Goal: Obtain resource: Download file/media

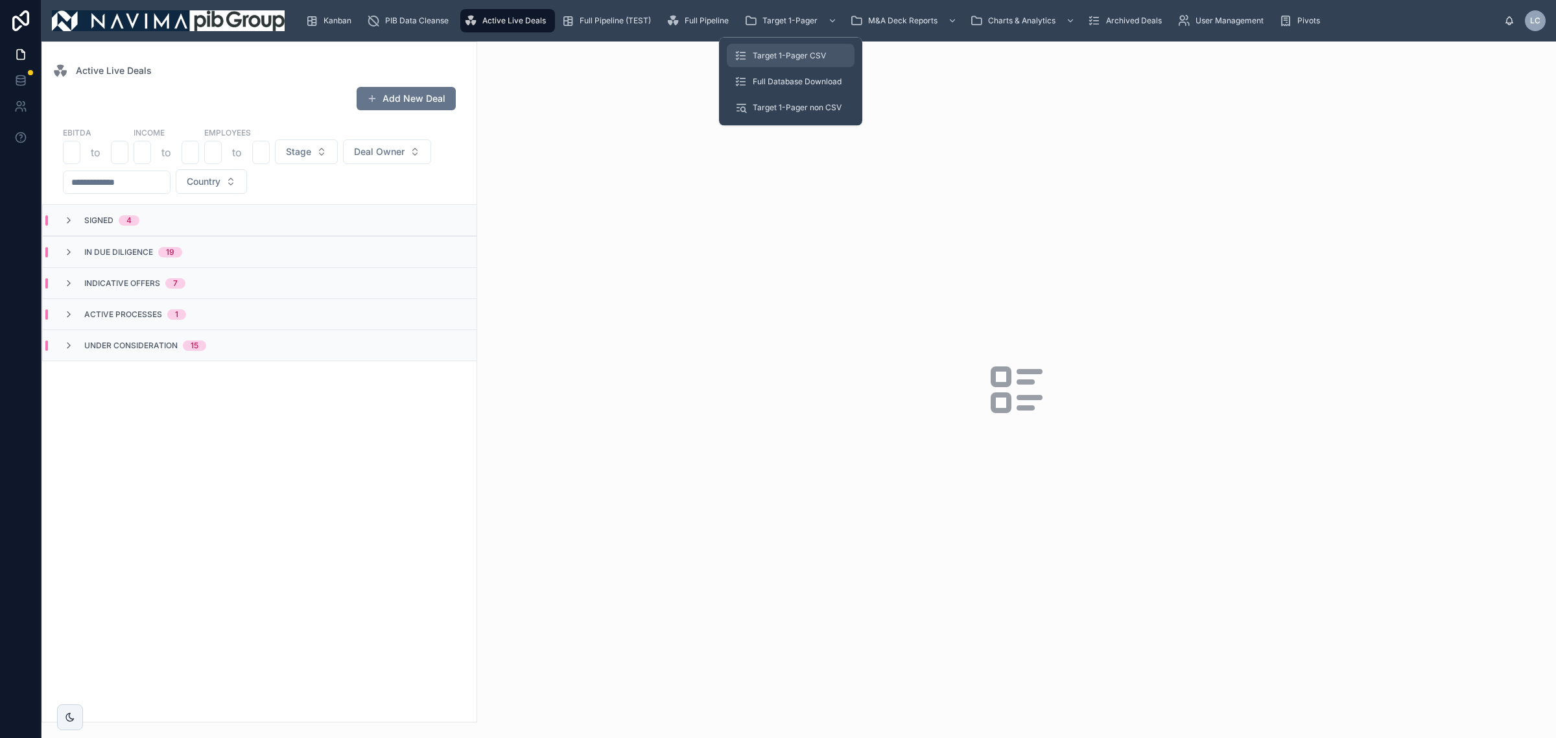
click at [802, 51] on span "Target 1-Pager CSV" at bounding box center [789, 56] width 73 height 10
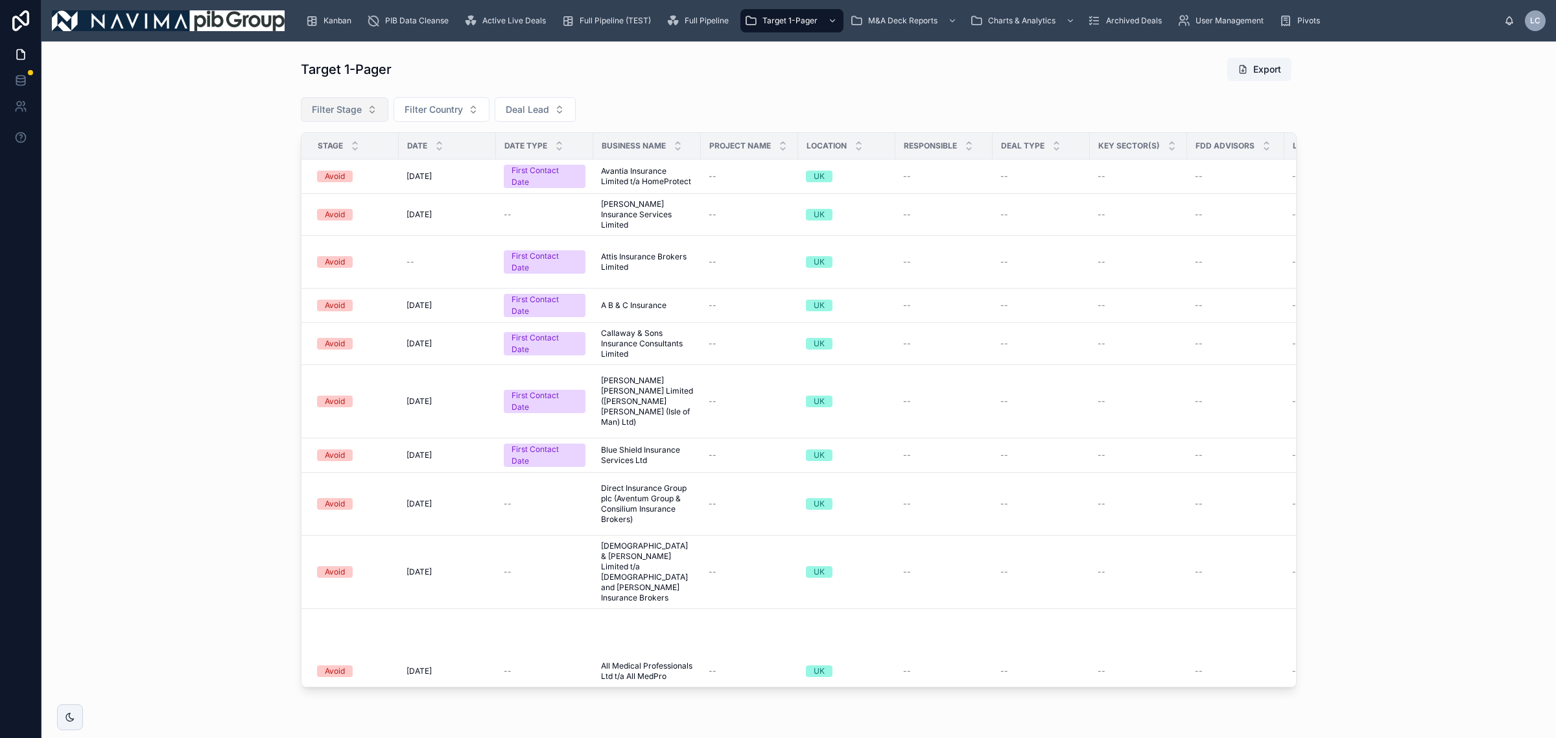
click at [353, 112] on span "Filter Stage" at bounding box center [337, 109] width 50 height 13
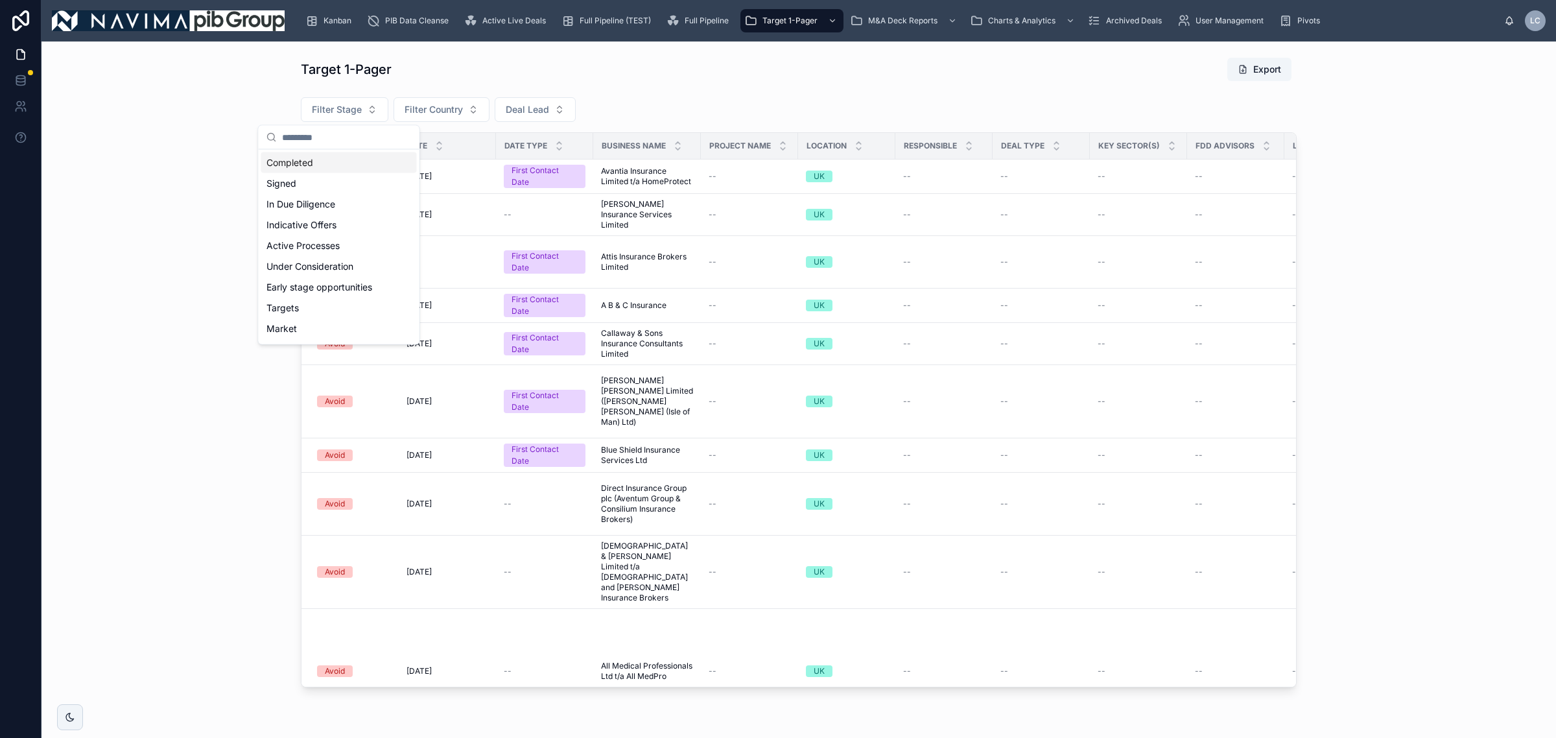
click at [341, 167] on div "Completed" at bounding box center [339, 162] width 156 height 21
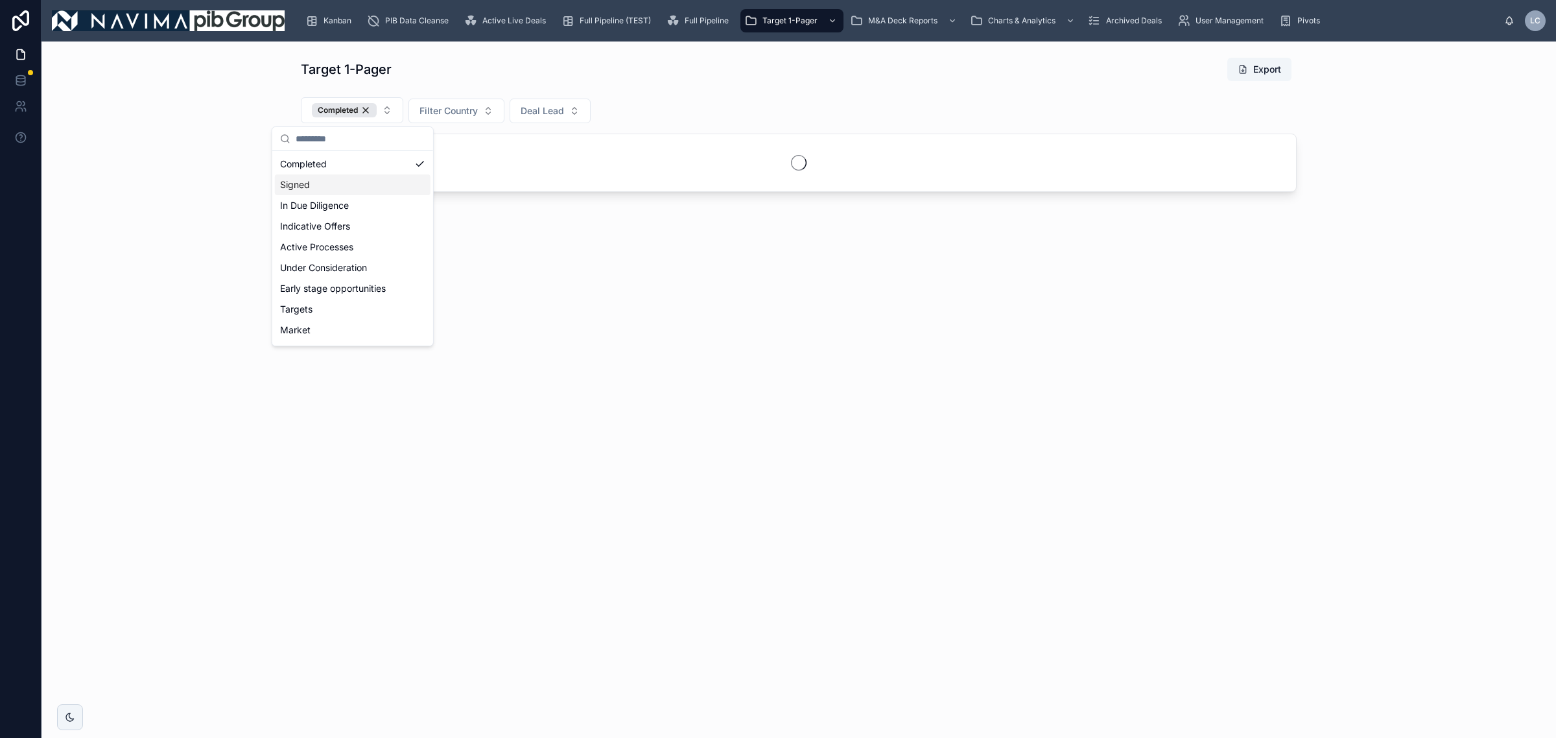
click at [348, 189] on div "Signed" at bounding box center [353, 184] width 156 height 21
click at [348, 206] on div "In Due Diligence" at bounding box center [381, 205] width 156 height 21
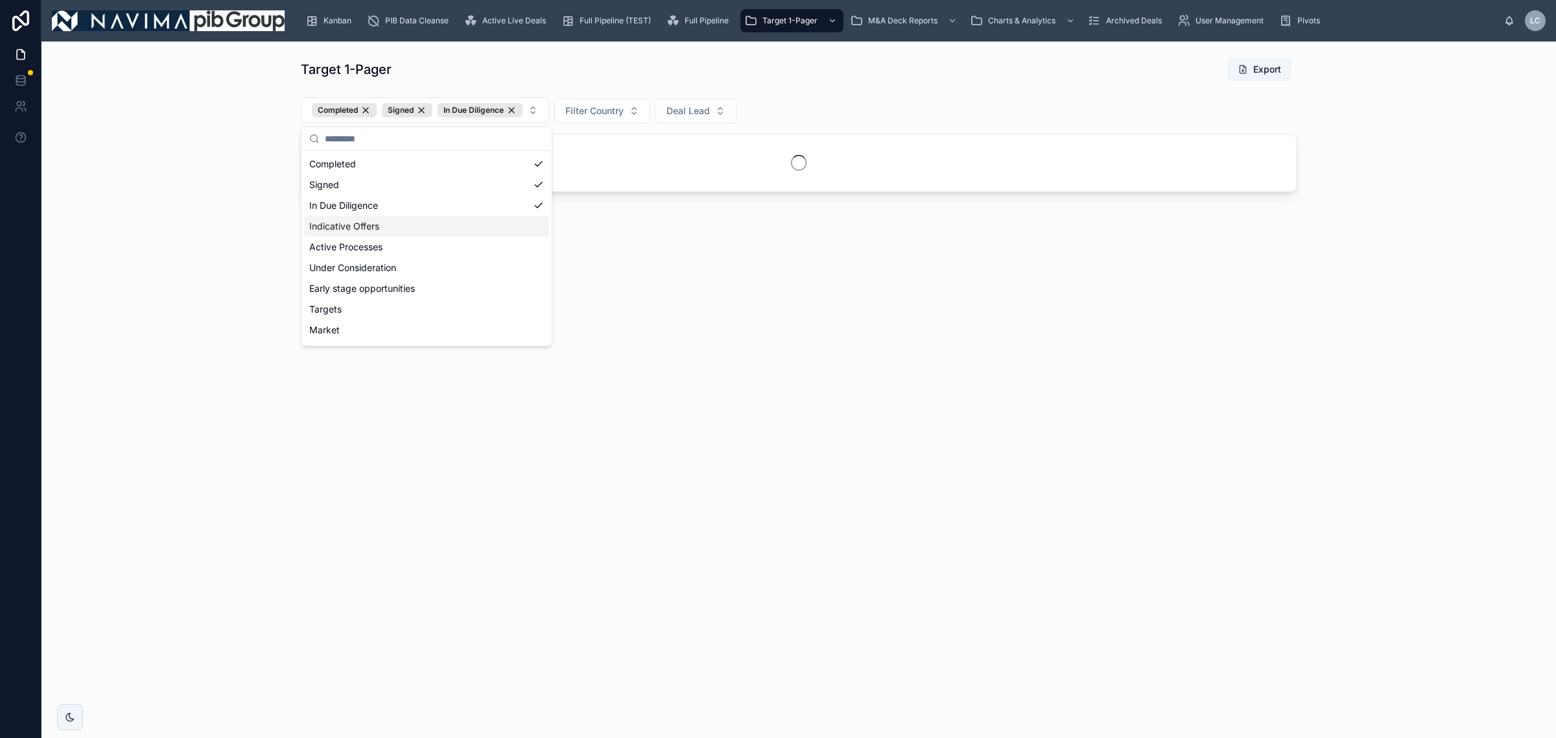
click at [364, 228] on div "Indicative Offers" at bounding box center [426, 226] width 245 height 21
click at [377, 245] on div "Active Processes" at bounding box center [472, 247] width 337 height 21
click at [386, 267] on div "Under Consideration" at bounding box center [520, 267] width 433 height 21
click at [396, 291] on div "Early stage opportunities" at bounding box center [574, 288] width 540 height 21
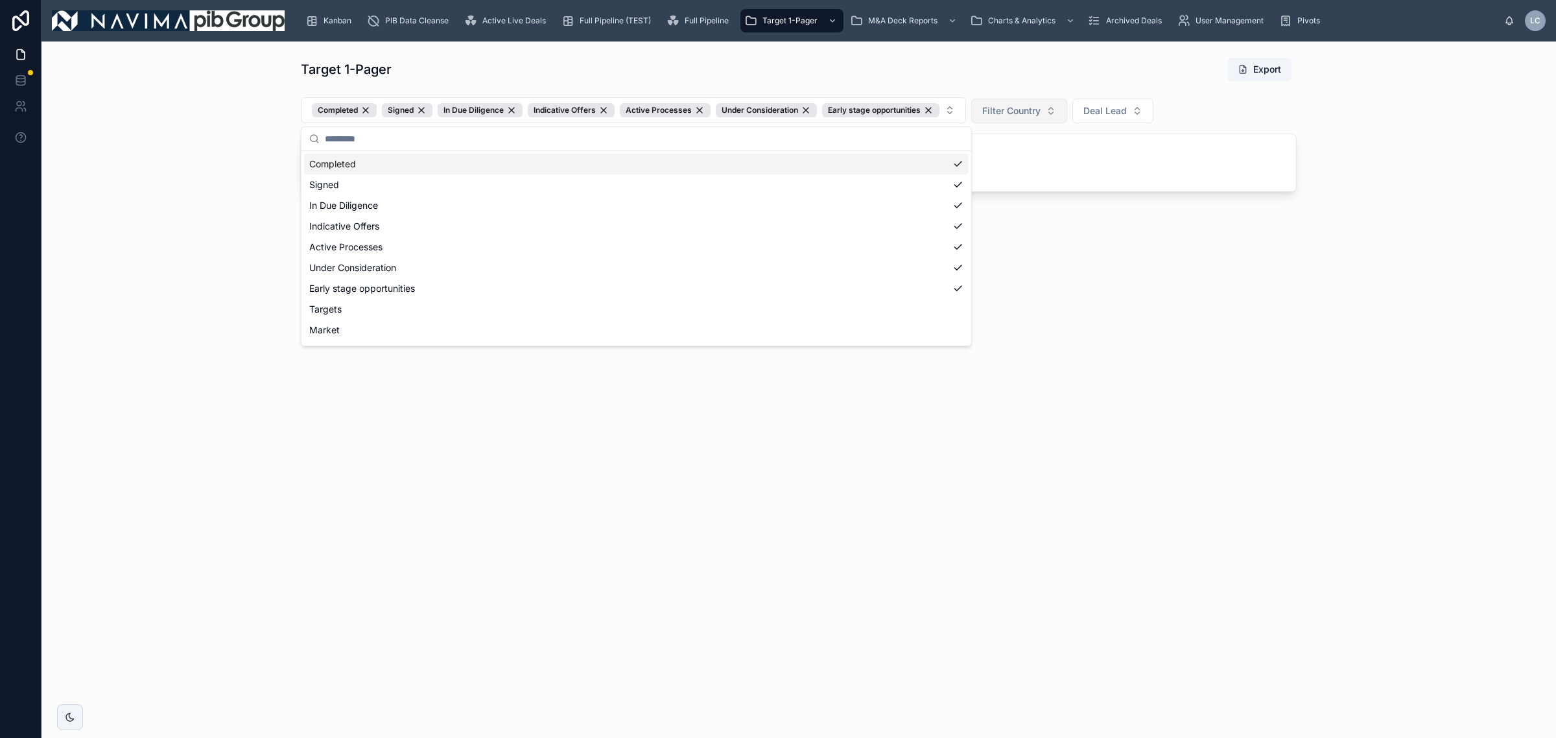
click at [1010, 112] on span "Filter Country" at bounding box center [1011, 110] width 58 height 13
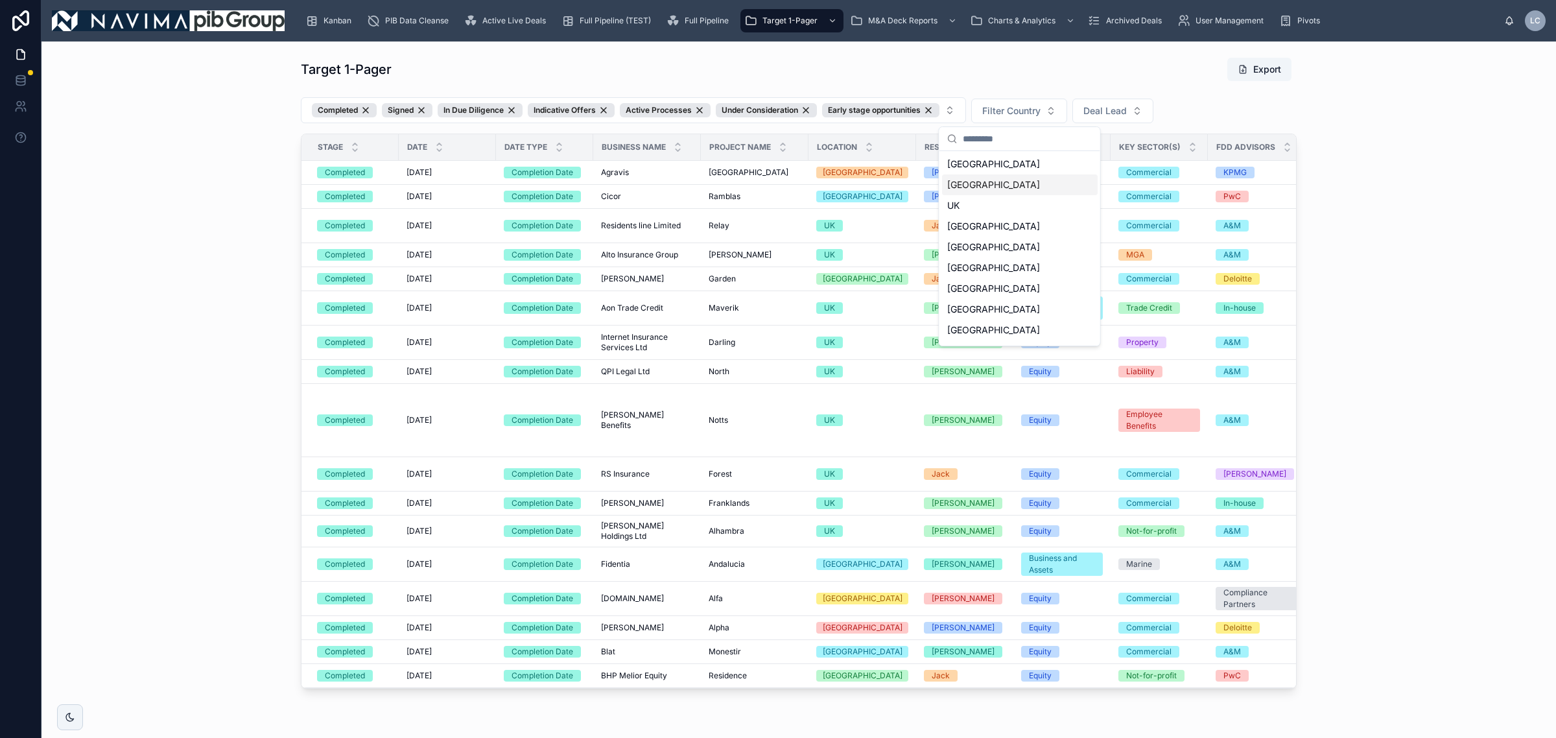
click at [971, 188] on div "[GEOGRAPHIC_DATA]" at bounding box center [1020, 184] width 156 height 21
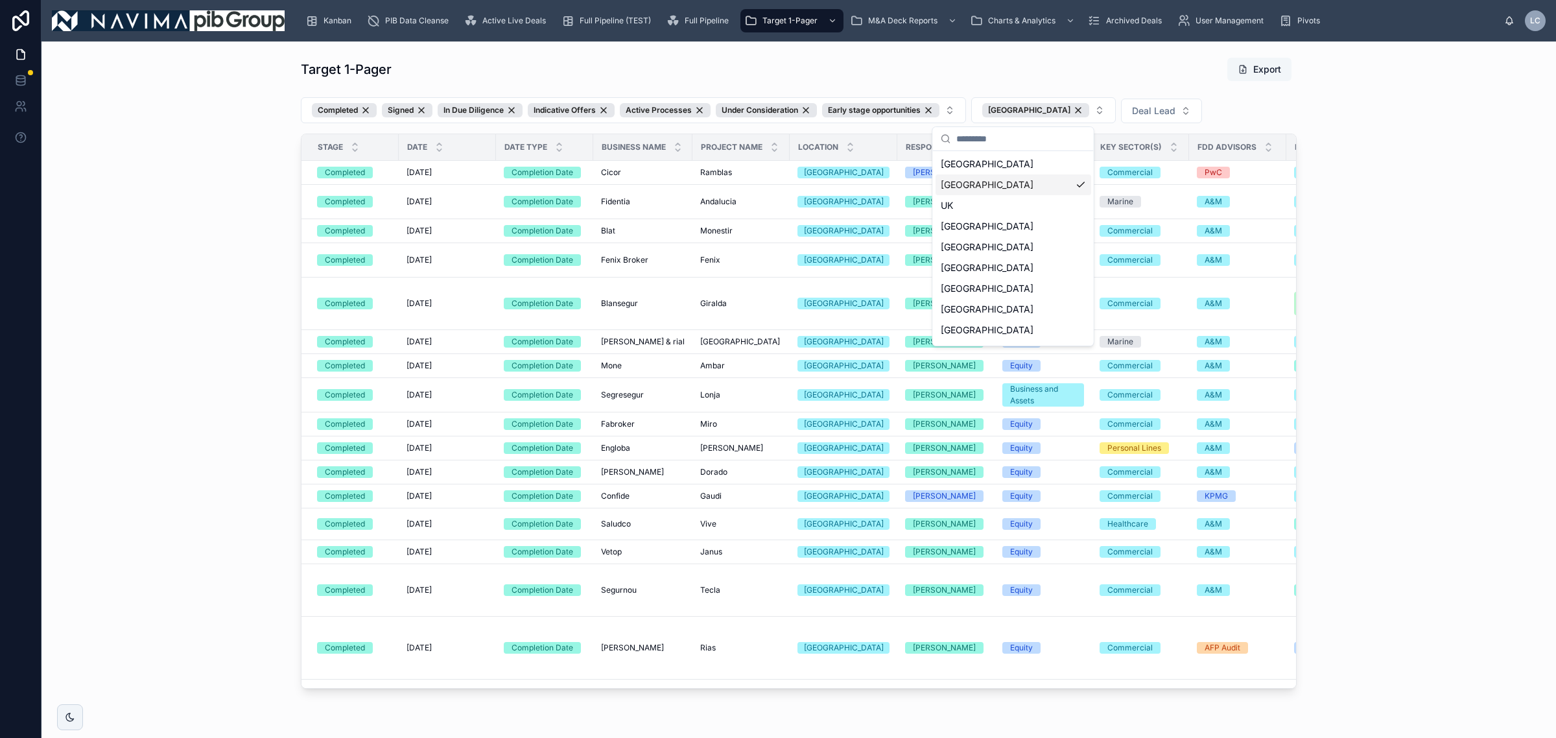
click at [1259, 71] on button "Export" at bounding box center [1260, 69] width 64 height 23
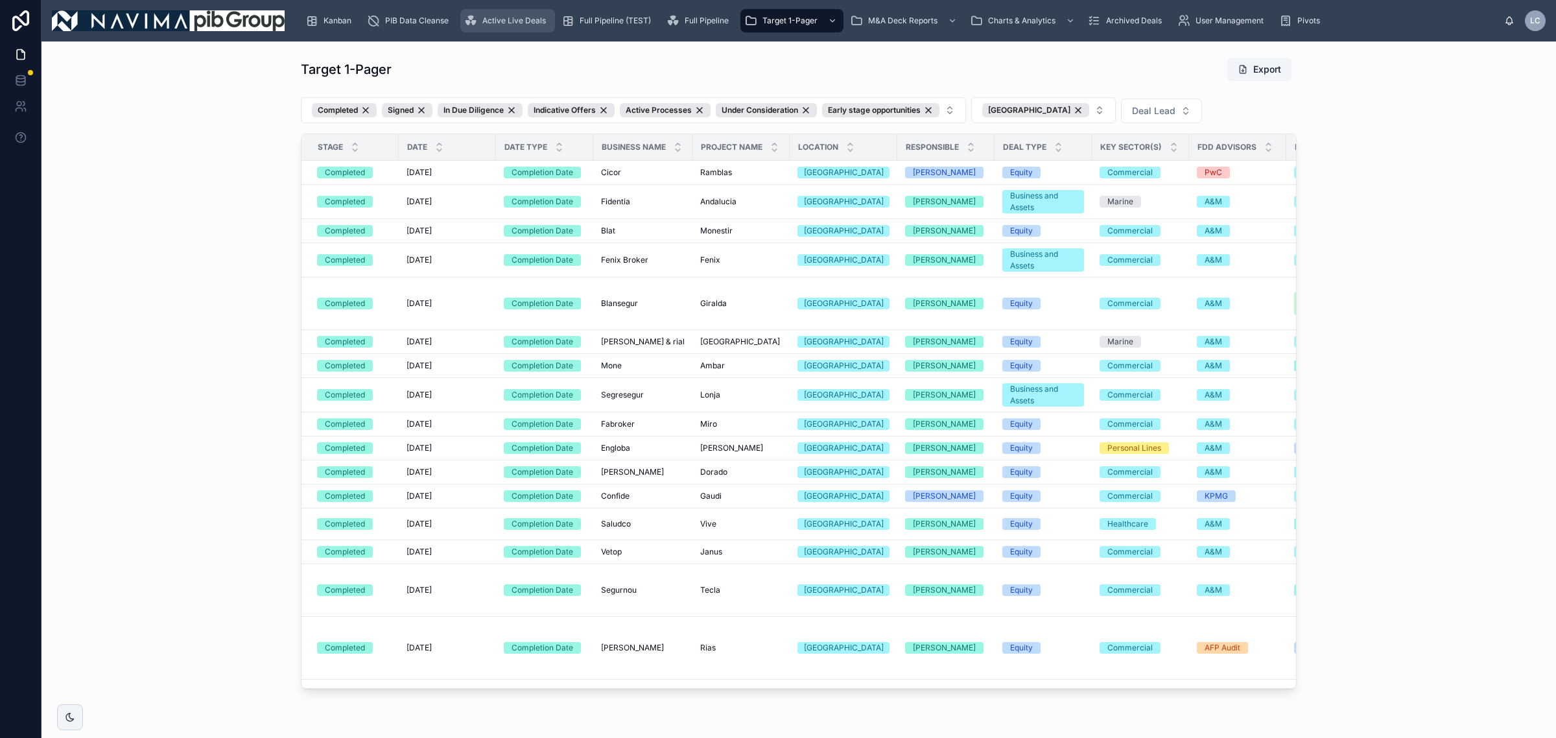
click at [532, 18] on span "Active Live Deals" at bounding box center [514, 21] width 64 height 10
